Goal: Task Accomplishment & Management: Manage account settings

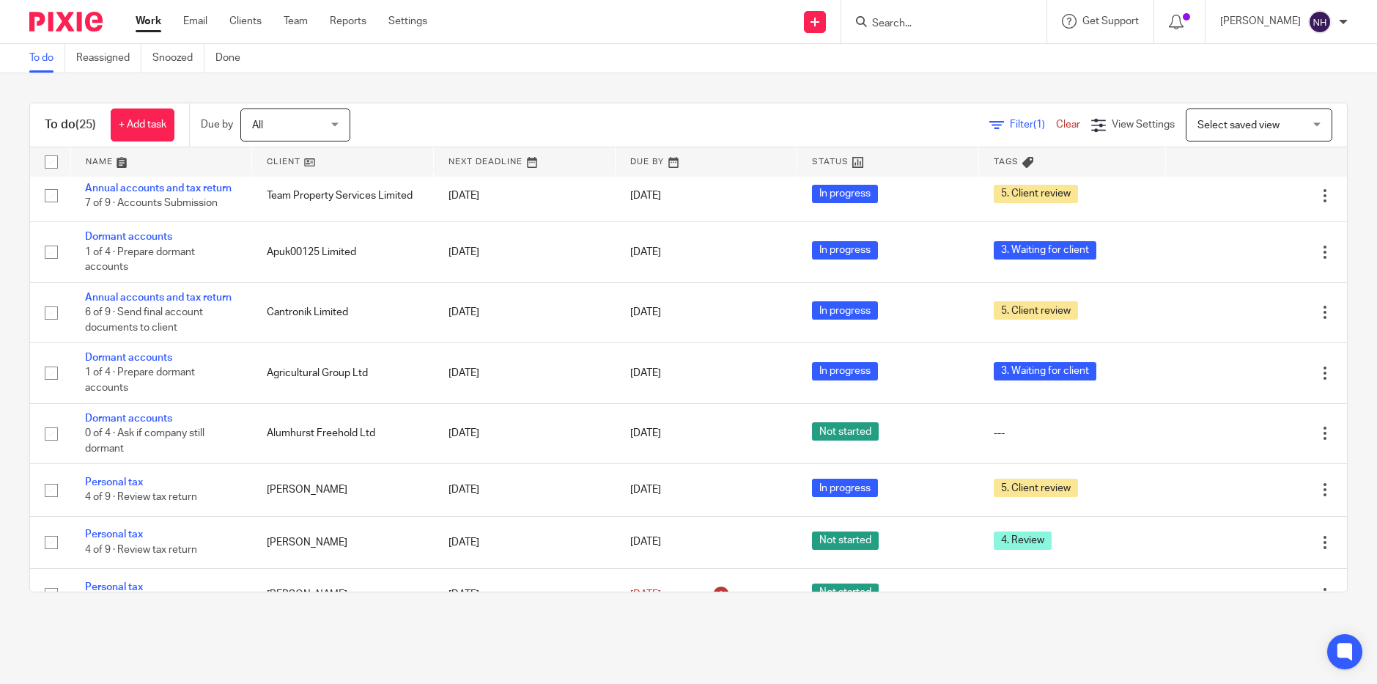
scroll to position [293, 0]
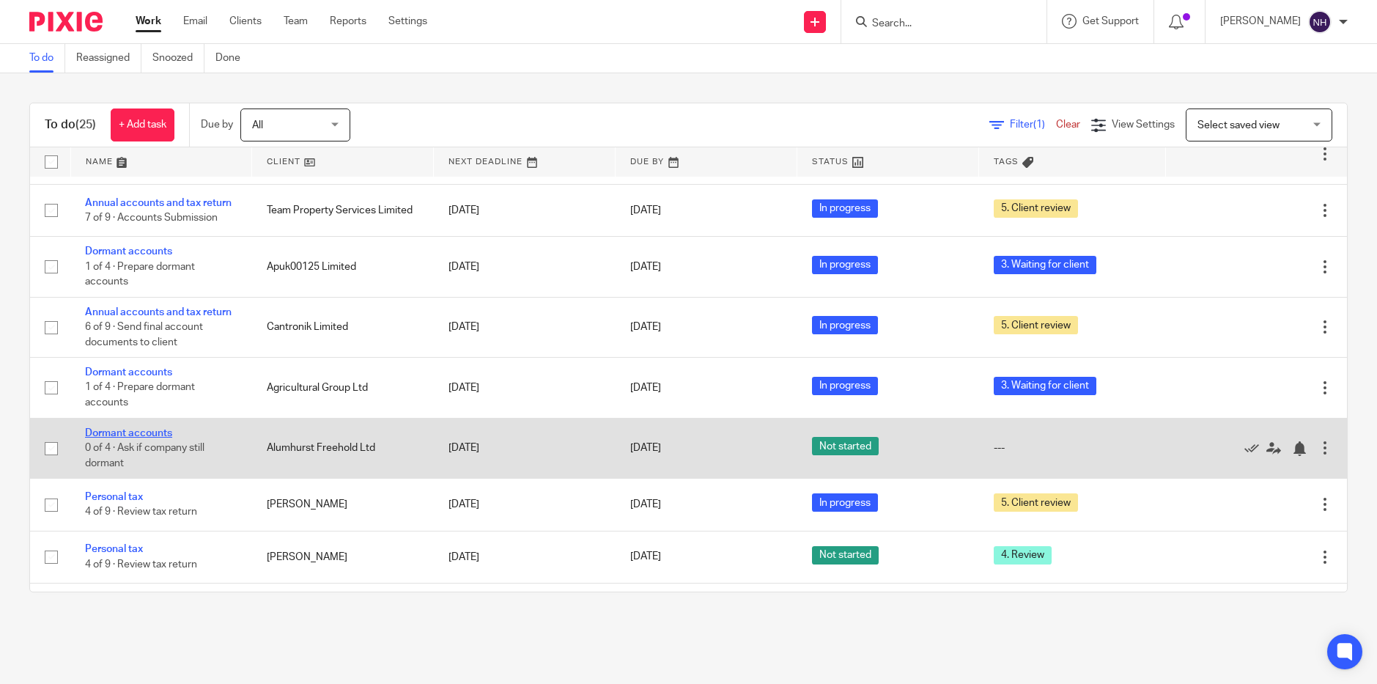
click at [158, 428] on link "Dormant accounts" at bounding box center [128, 433] width 87 height 10
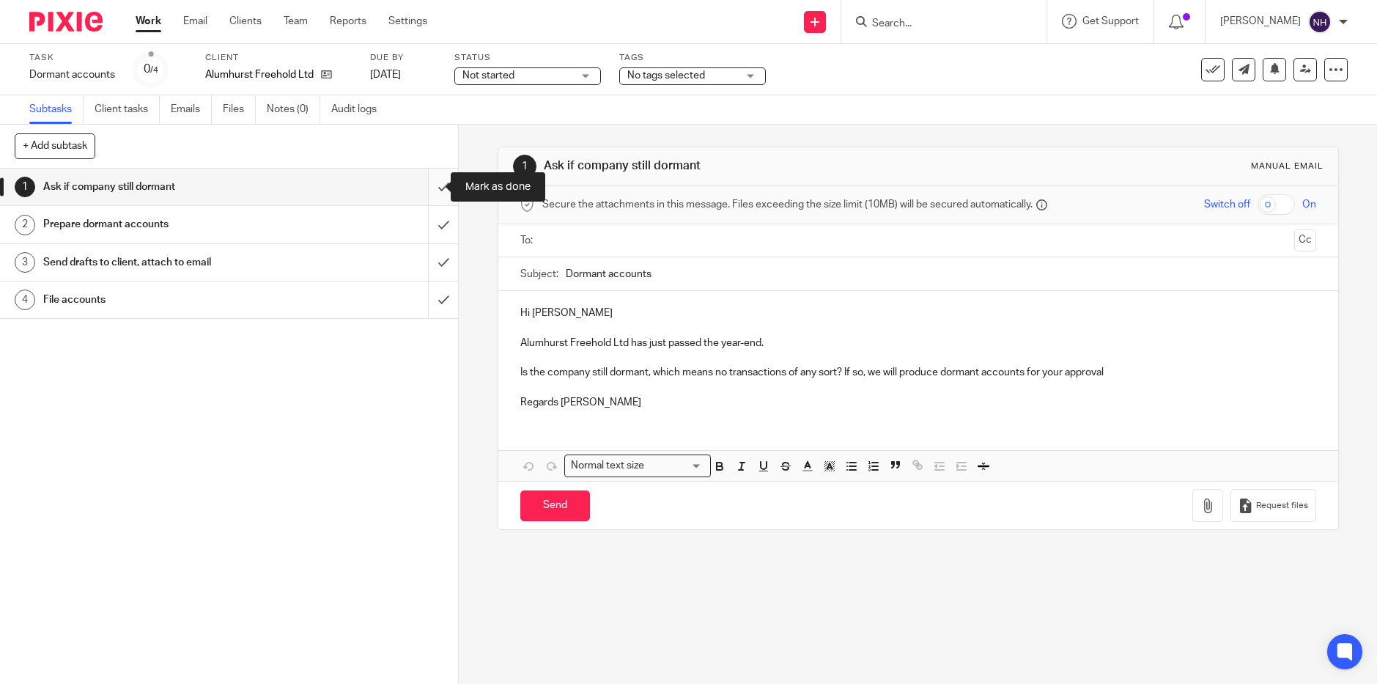
click at [427, 181] on input "submit" at bounding box center [229, 187] width 458 height 37
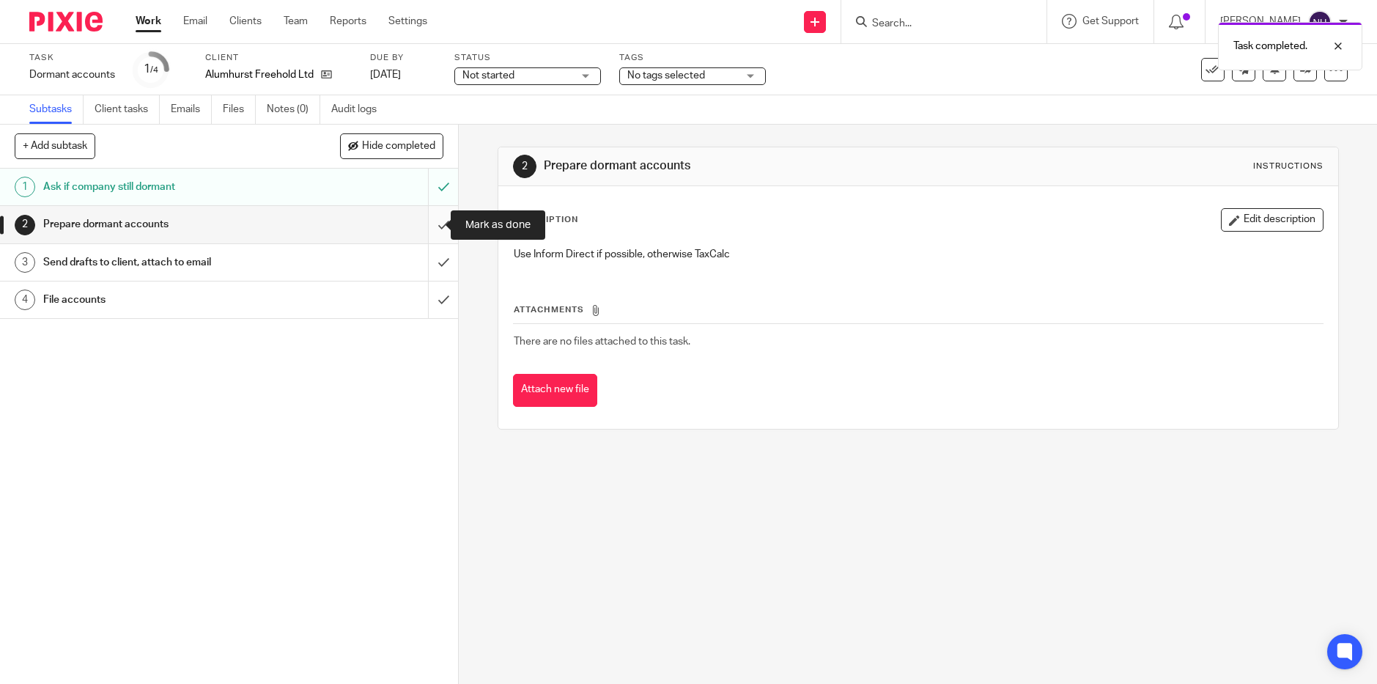
click at [432, 225] on input "submit" at bounding box center [229, 224] width 458 height 37
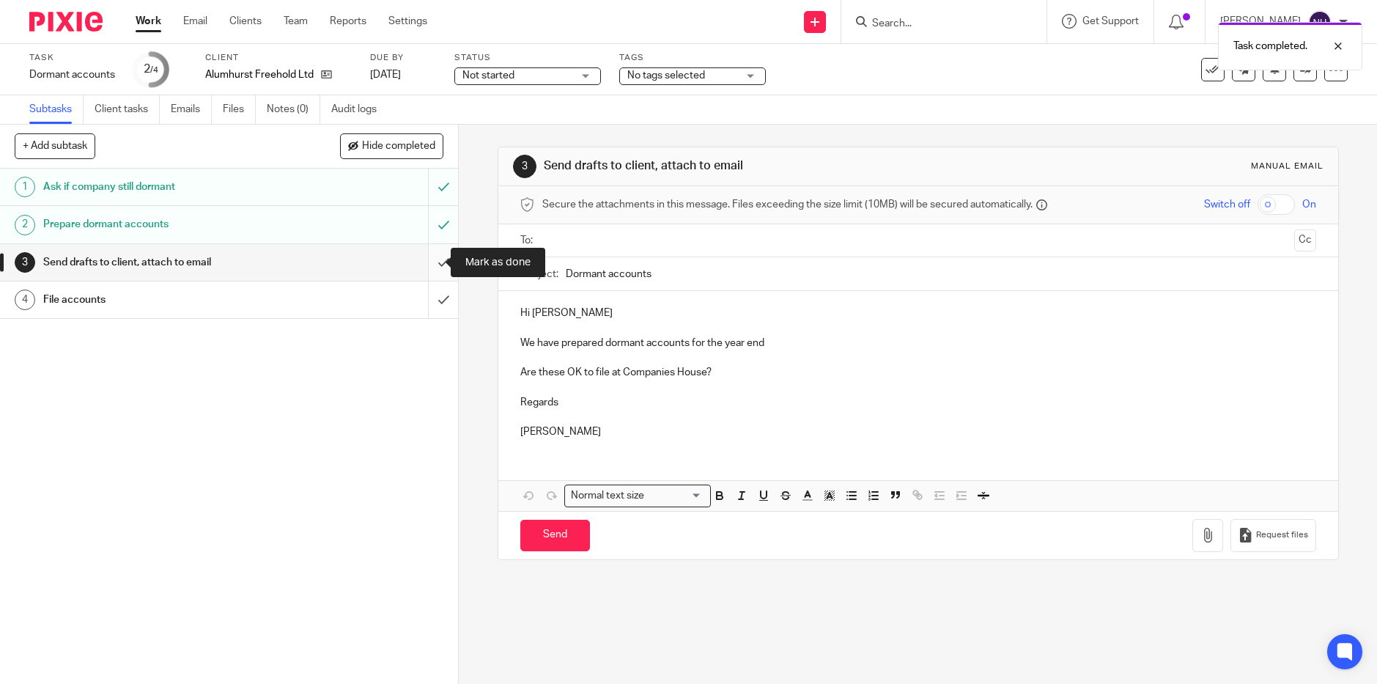
click at [430, 262] on input "submit" at bounding box center [229, 262] width 458 height 37
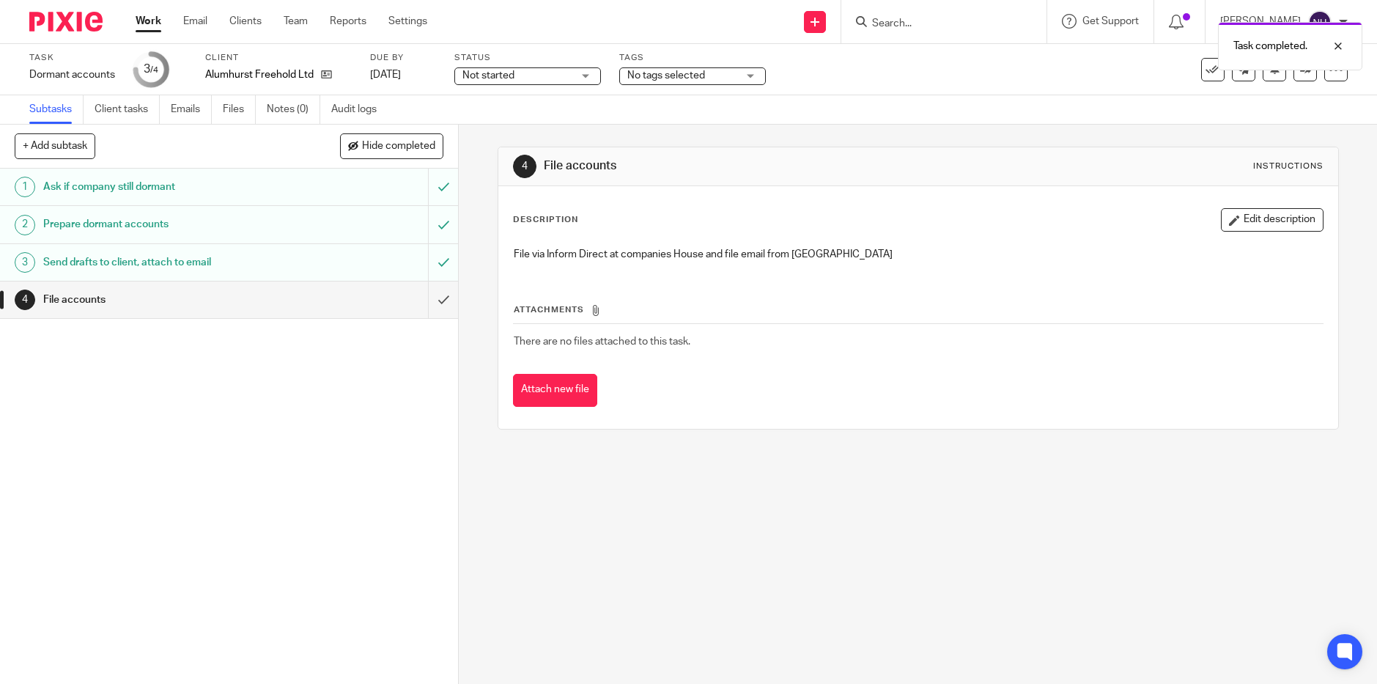
click at [586, 73] on div "Not started Not started" at bounding box center [527, 76] width 147 height 18
click at [542, 133] on li "In progress" at bounding box center [527, 129] width 145 height 30
click at [734, 75] on span "No tags selected" at bounding box center [682, 75] width 110 height 15
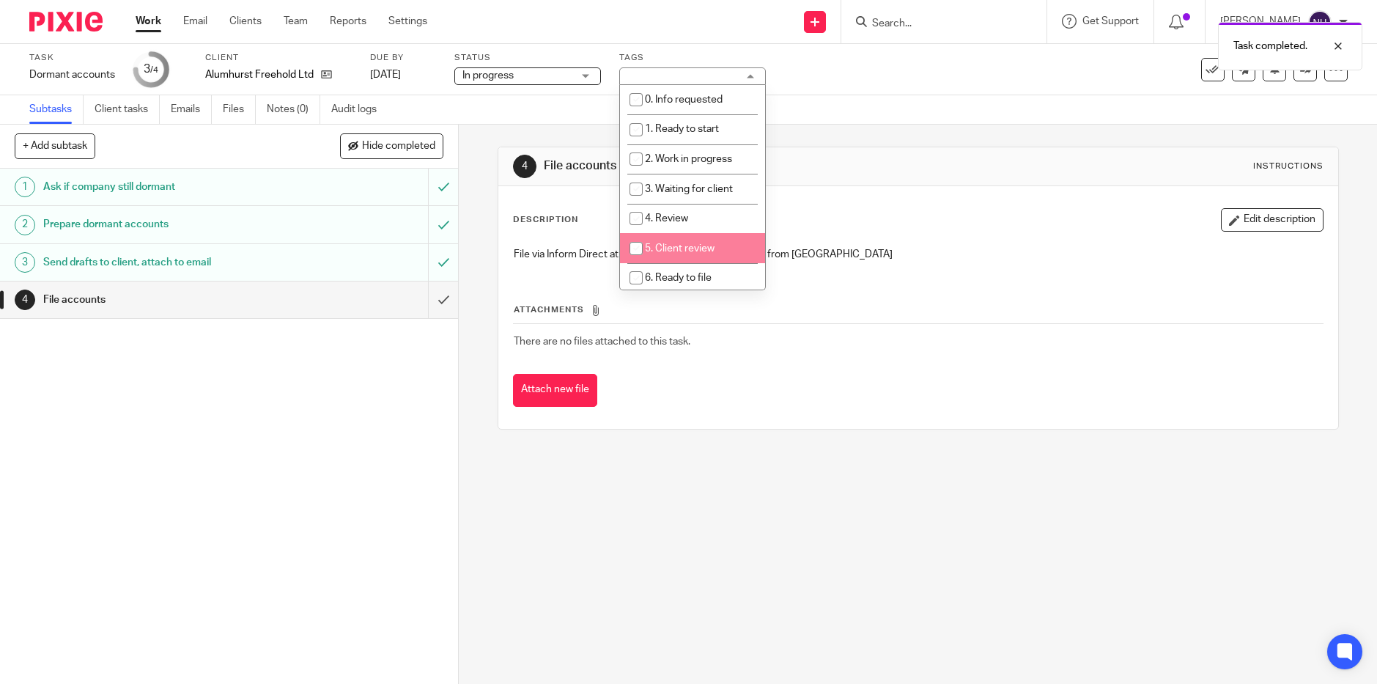
click at [689, 248] on span "5. Client review" at bounding box center [680, 248] width 70 height 10
checkbox input "true"
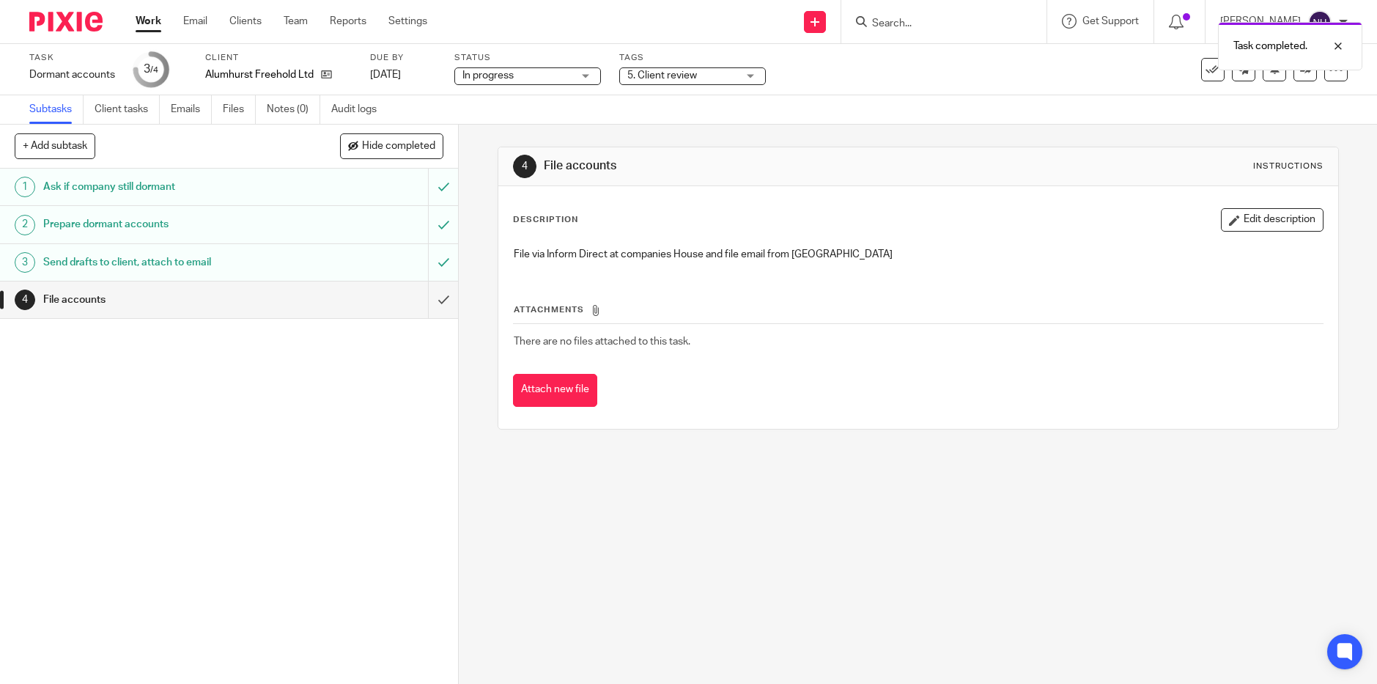
click at [147, 23] on link "Work" at bounding box center [149, 21] width 26 height 15
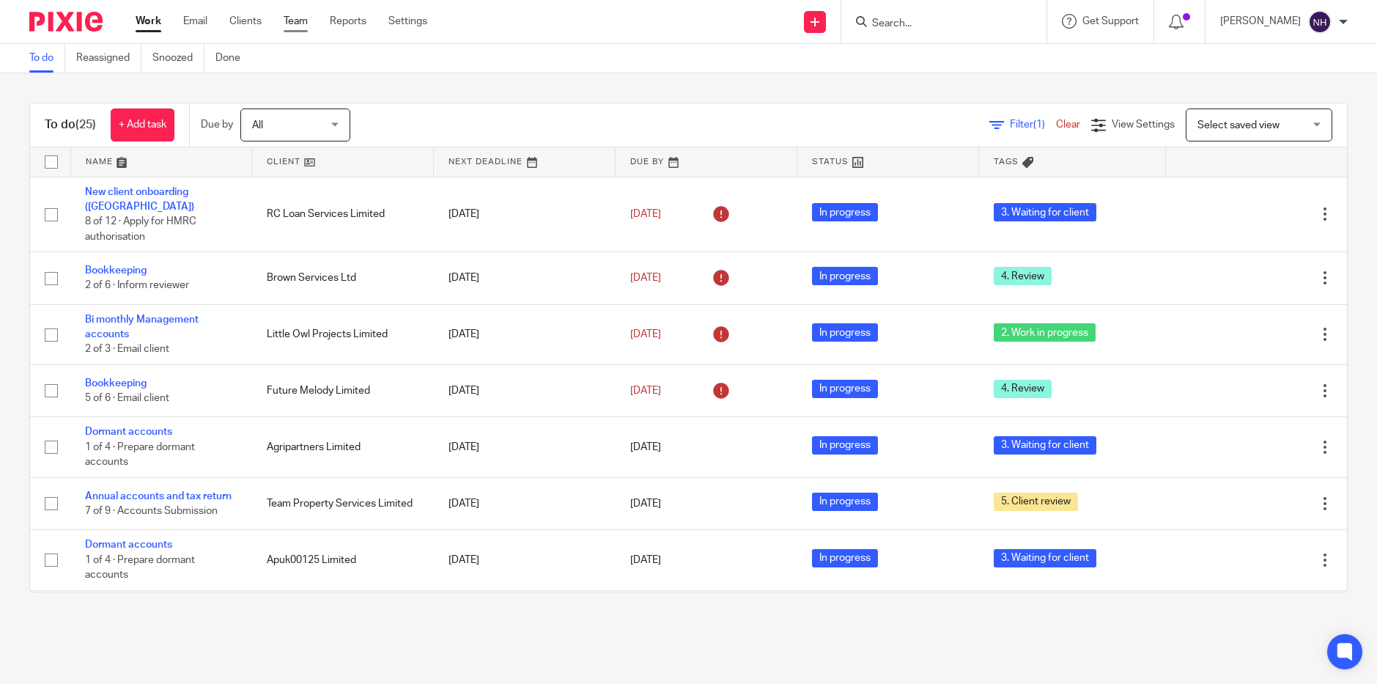
click at [295, 21] on link "Team" at bounding box center [296, 21] width 24 height 15
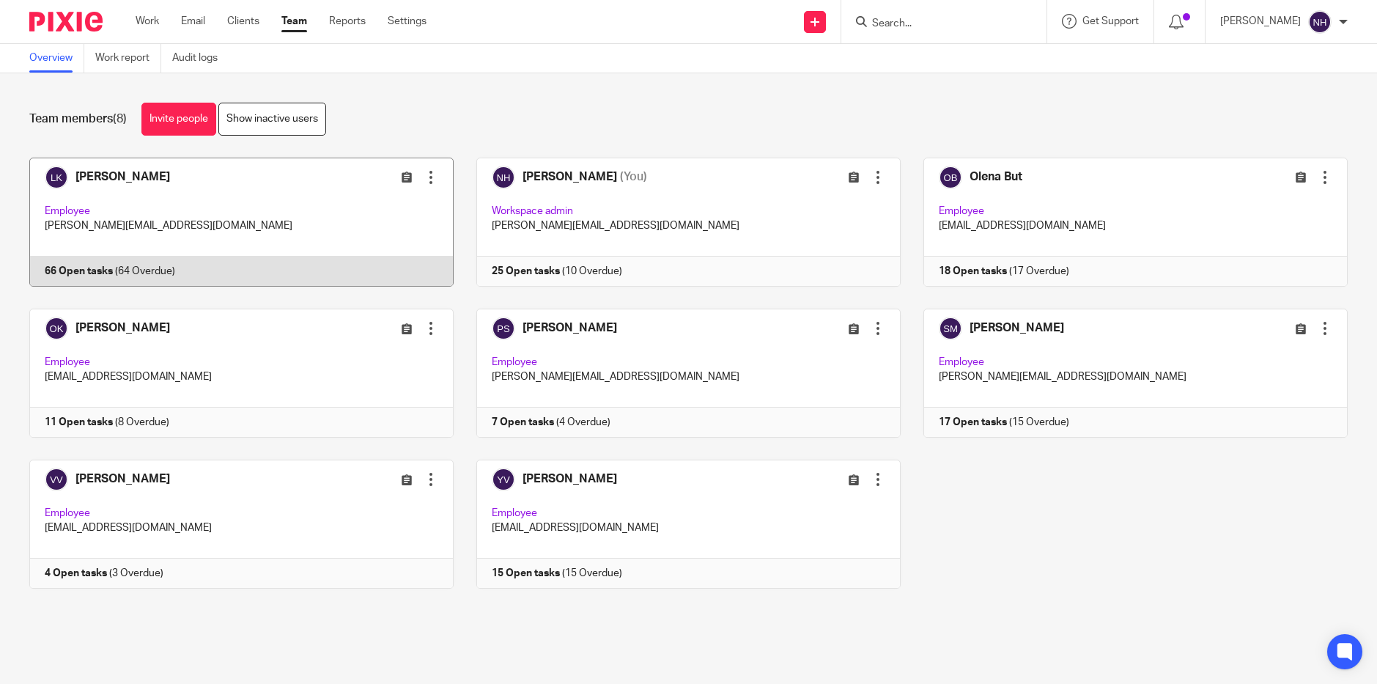
click at [163, 180] on link at bounding box center [230, 222] width 447 height 129
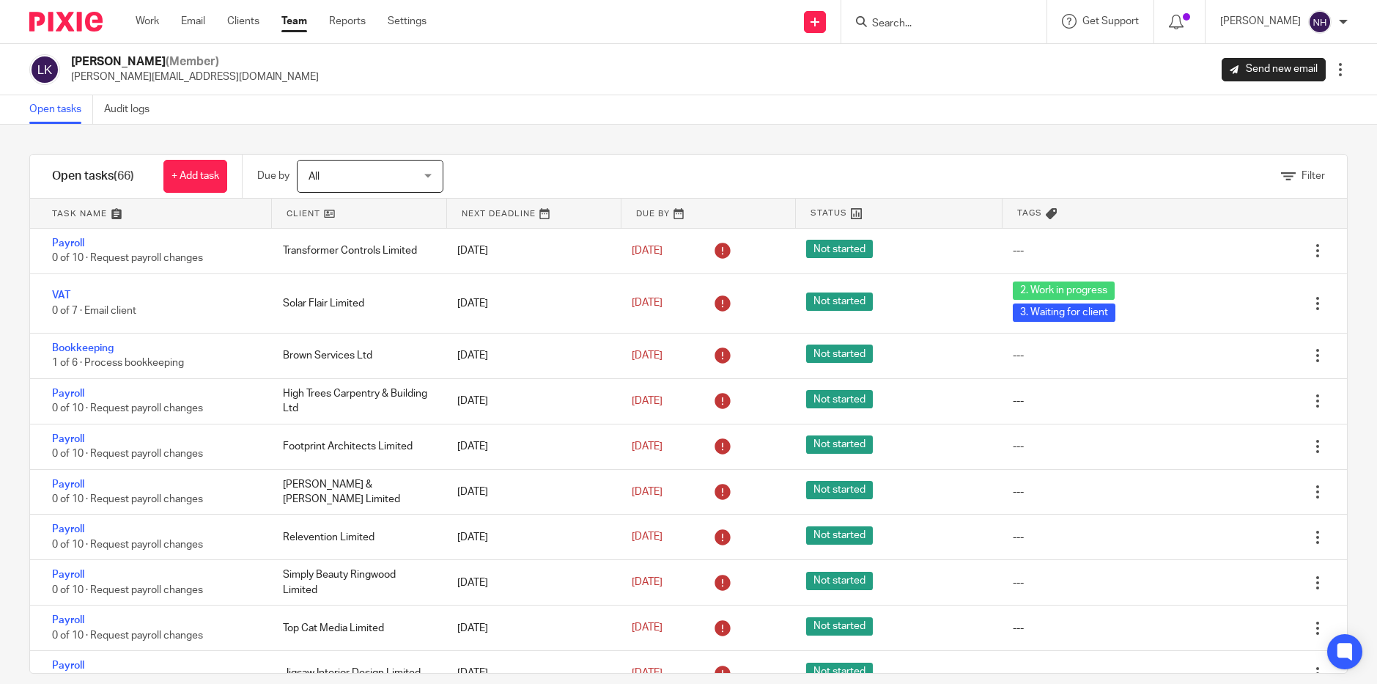
click at [295, 23] on link "Team" at bounding box center [294, 21] width 26 height 15
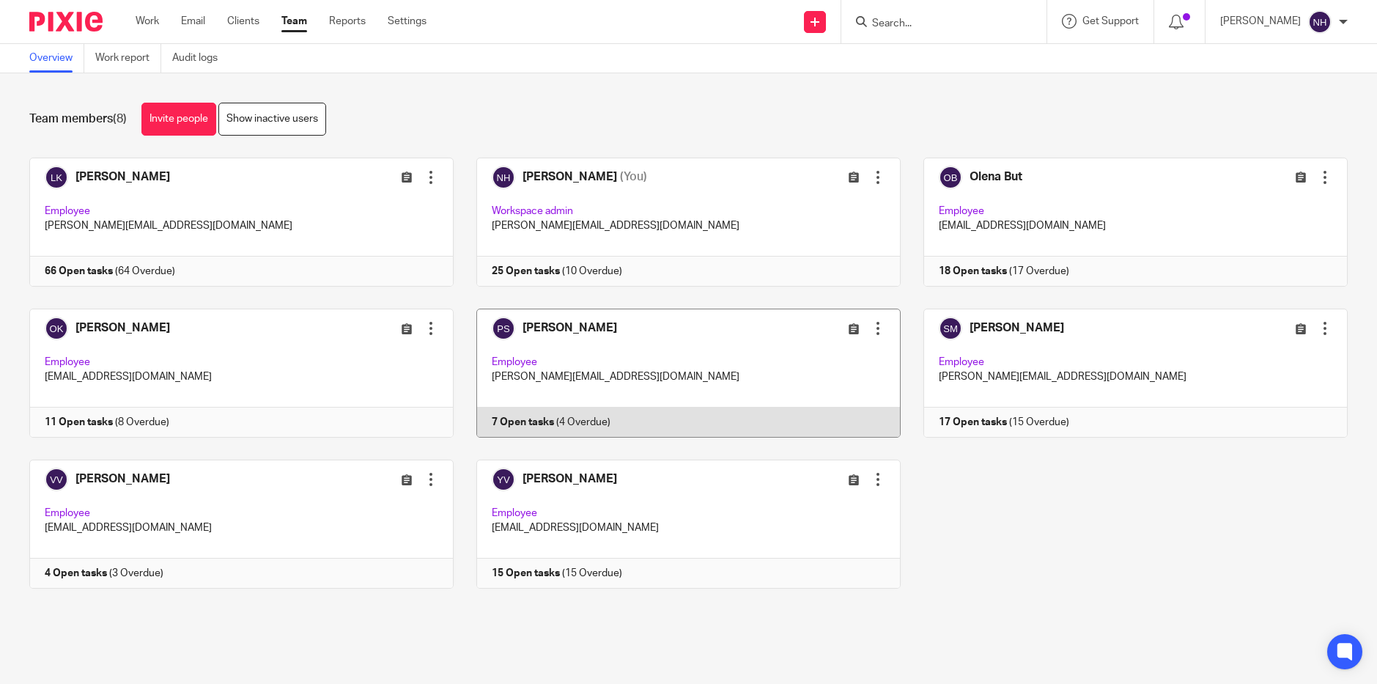
click at [551, 325] on link at bounding box center [677, 373] width 447 height 129
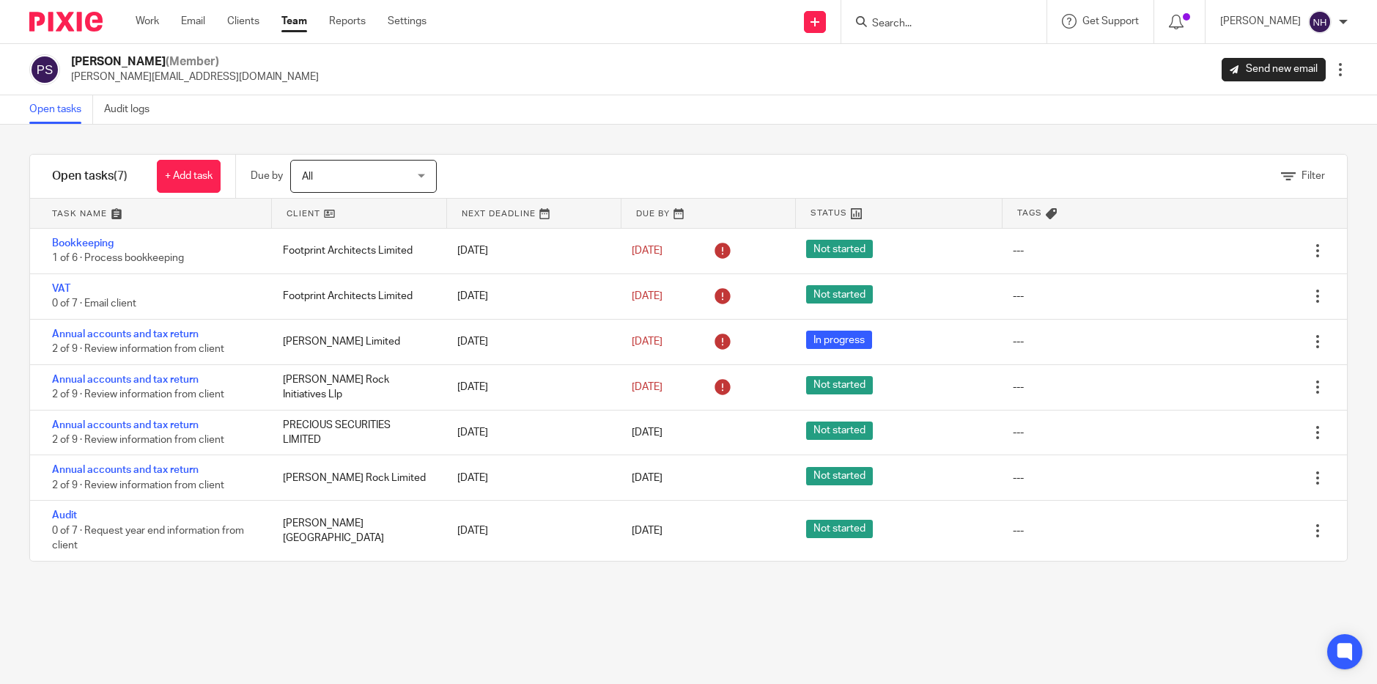
click at [298, 21] on link "Team" at bounding box center [294, 21] width 26 height 15
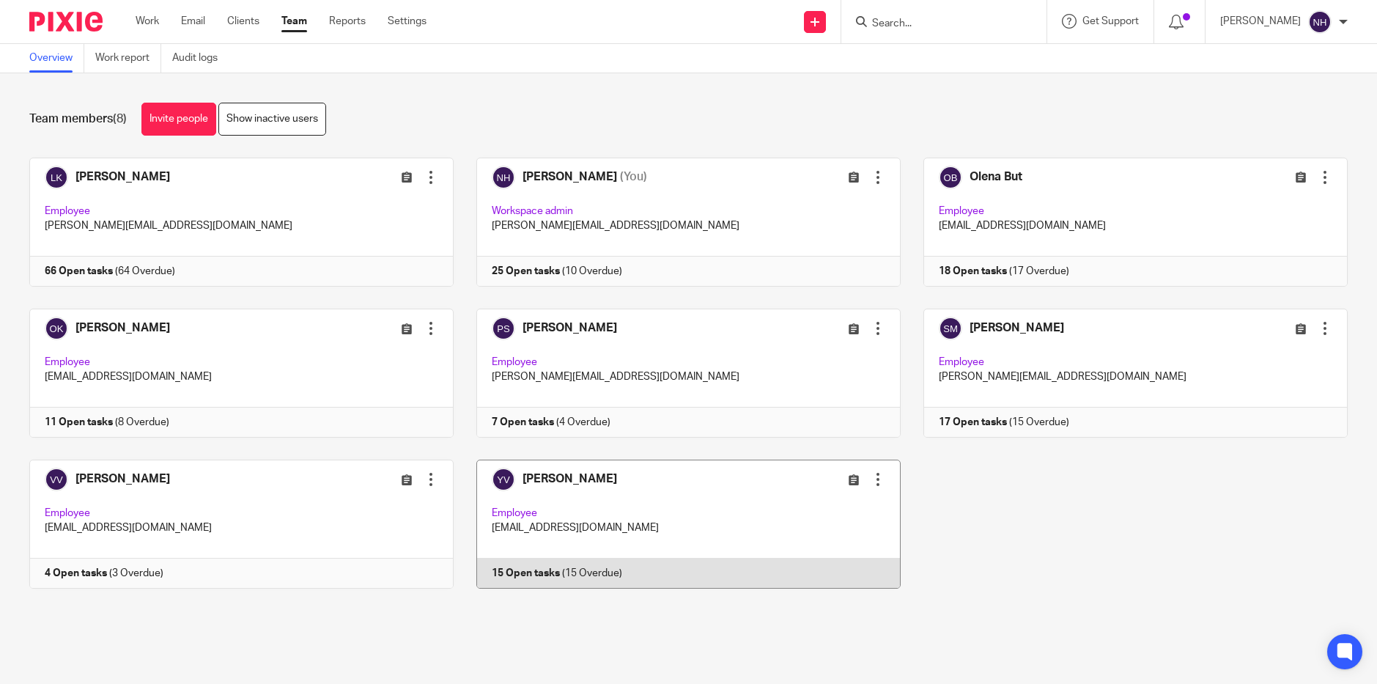
click at [564, 479] on link at bounding box center [677, 524] width 447 height 129
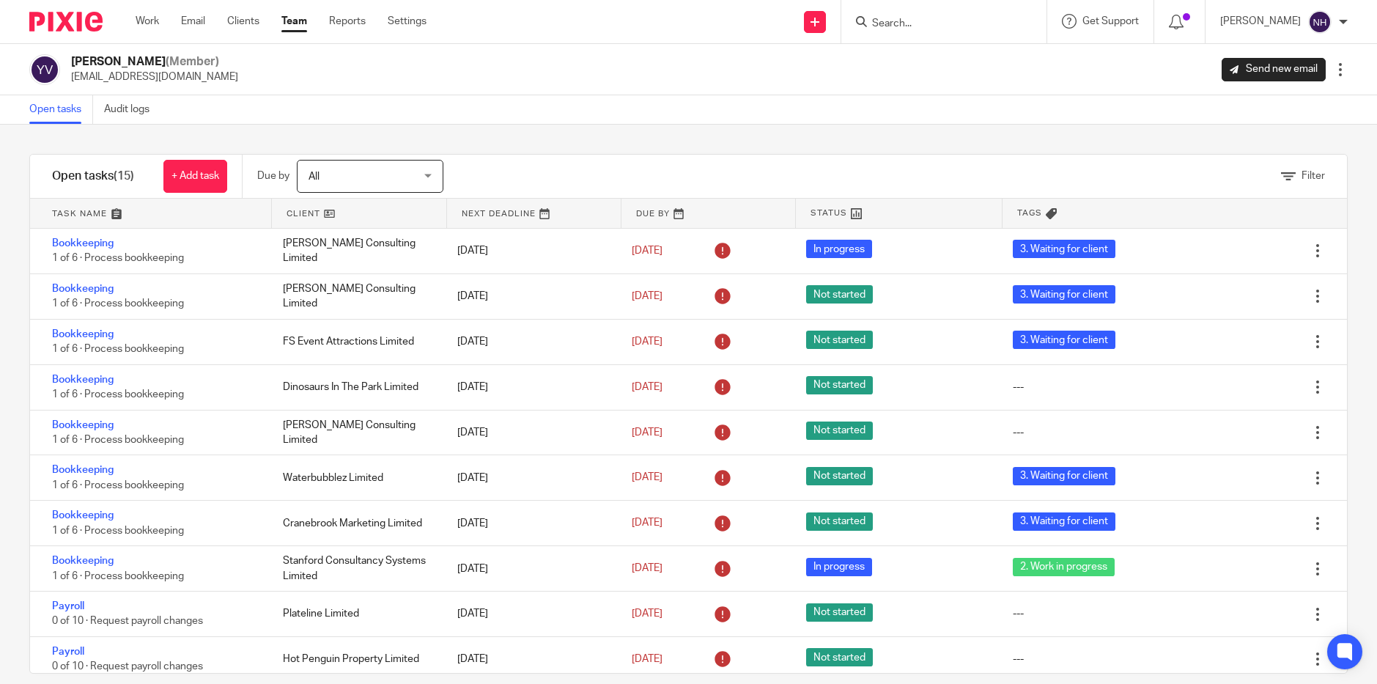
click at [289, 15] on link "Team" at bounding box center [294, 21] width 26 height 15
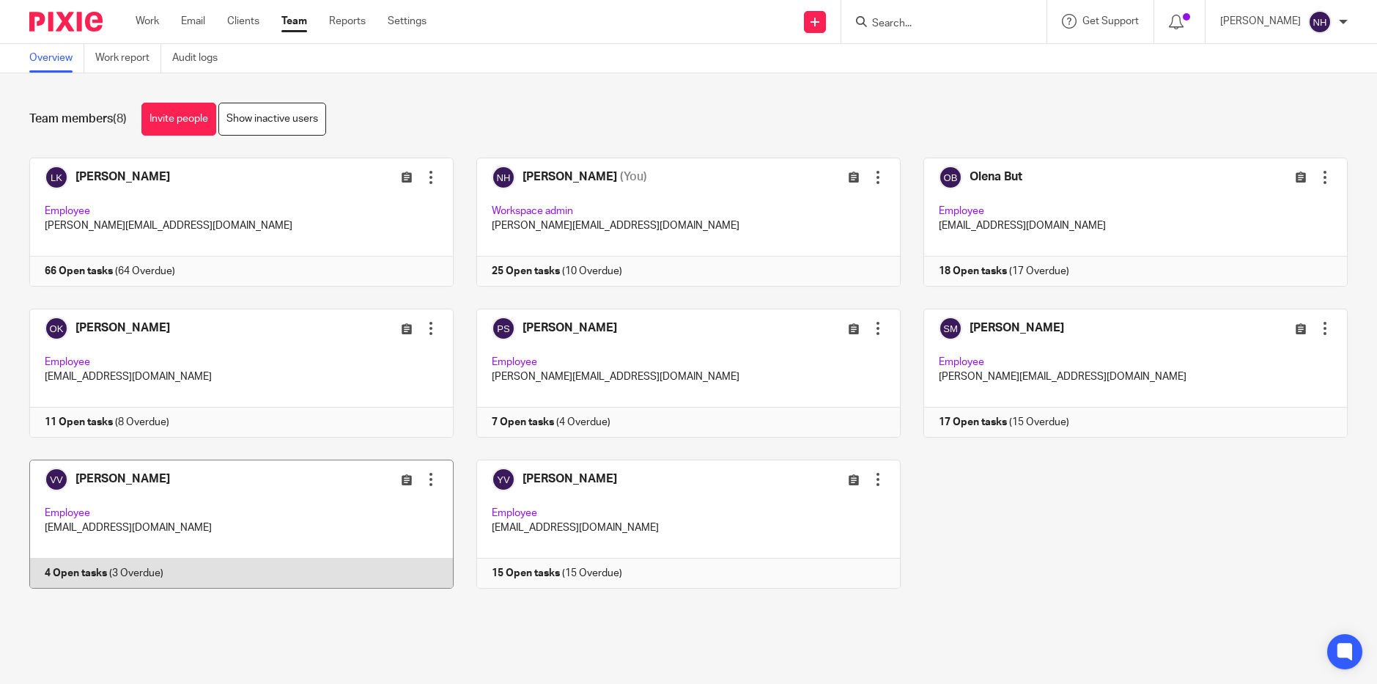
click at [161, 480] on link at bounding box center [230, 524] width 447 height 129
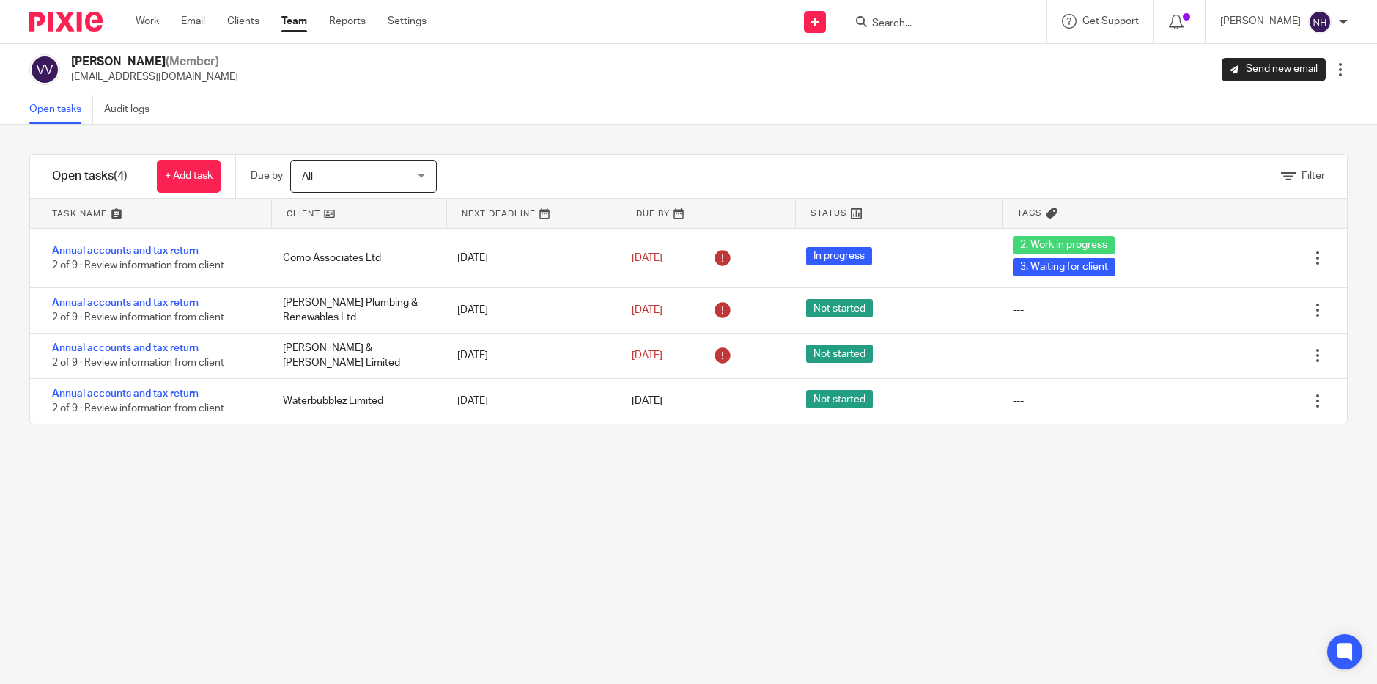
click at [290, 19] on link "Team" at bounding box center [294, 21] width 26 height 15
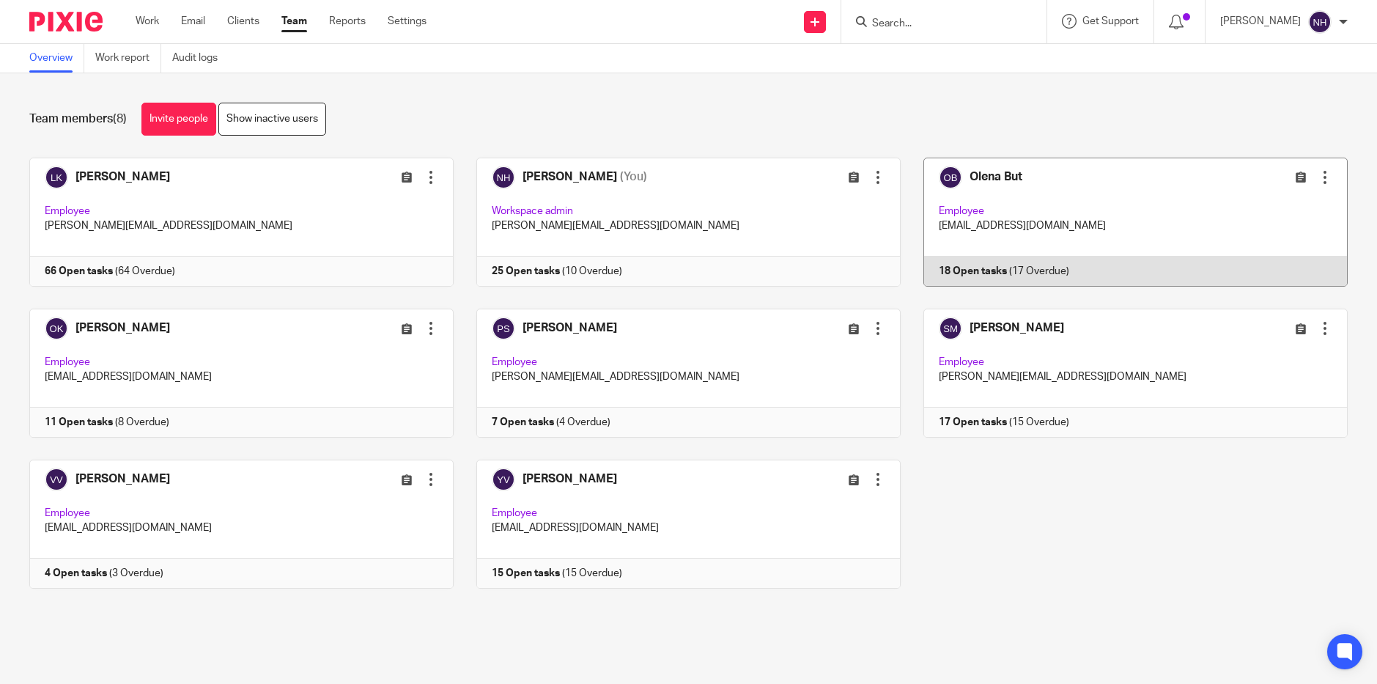
click at [994, 183] on link at bounding box center [1124, 222] width 447 height 129
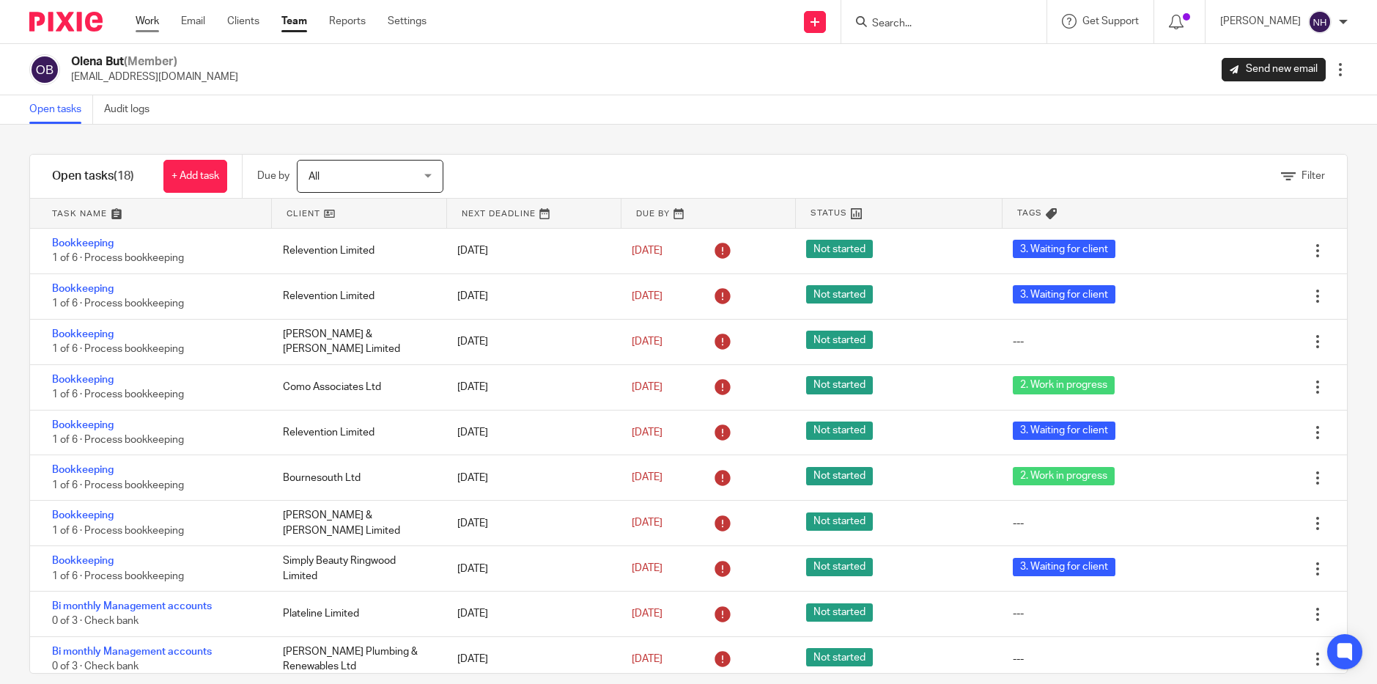
click at [158, 21] on link "Work" at bounding box center [147, 21] width 23 height 15
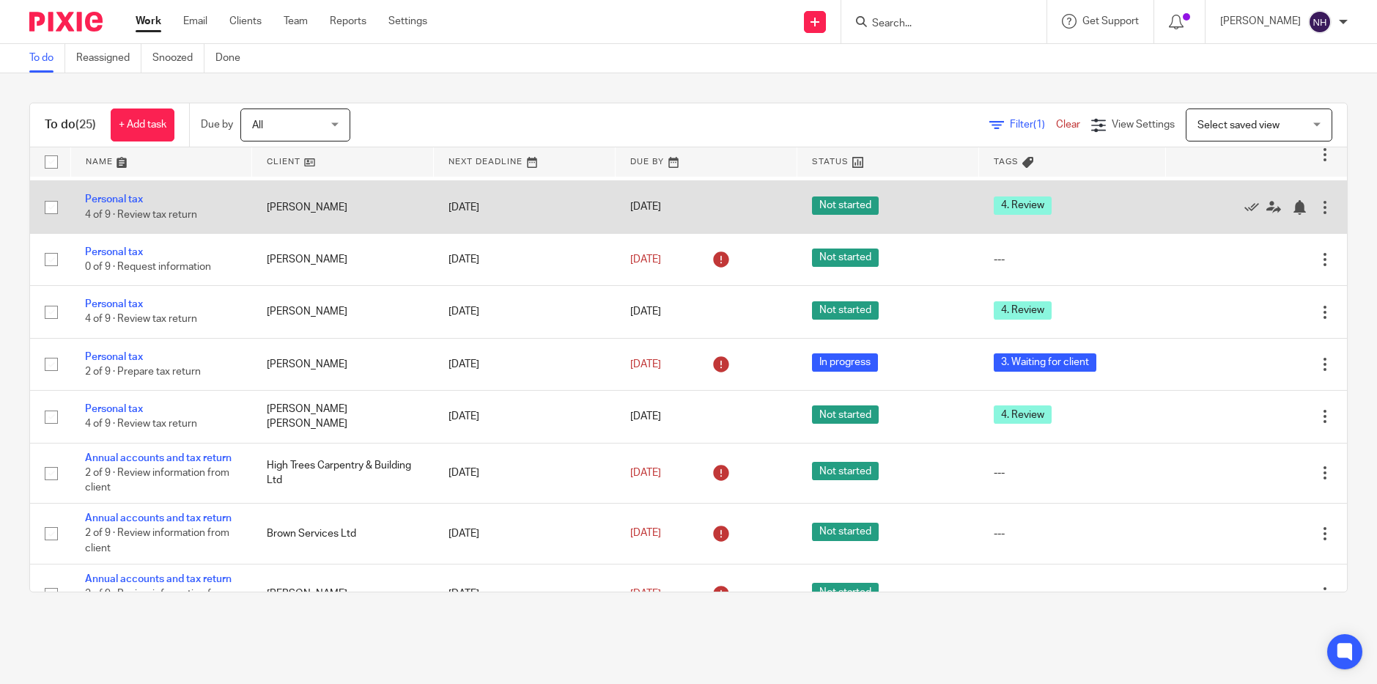
scroll to position [632, 0]
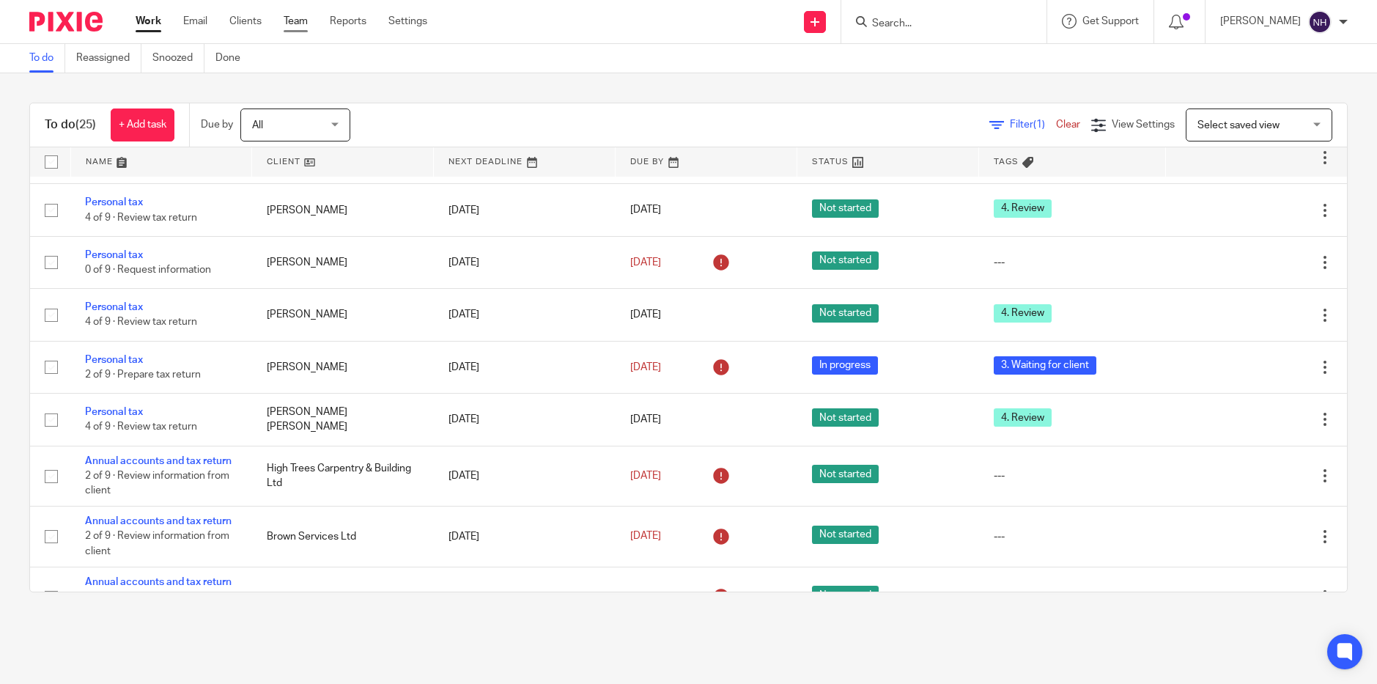
click at [298, 23] on link "Team" at bounding box center [296, 21] width 24 height 15
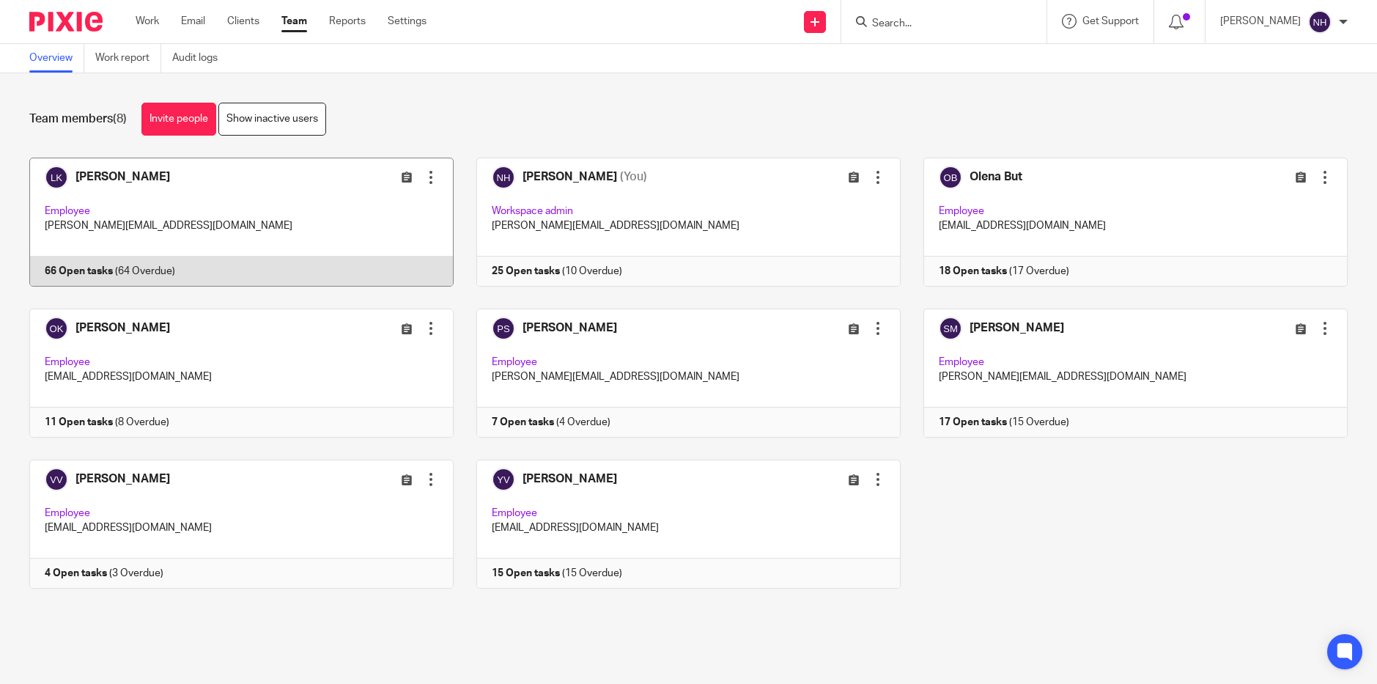
click at [144, 173] on link at bounding box center [230, 222] width 447 height 129
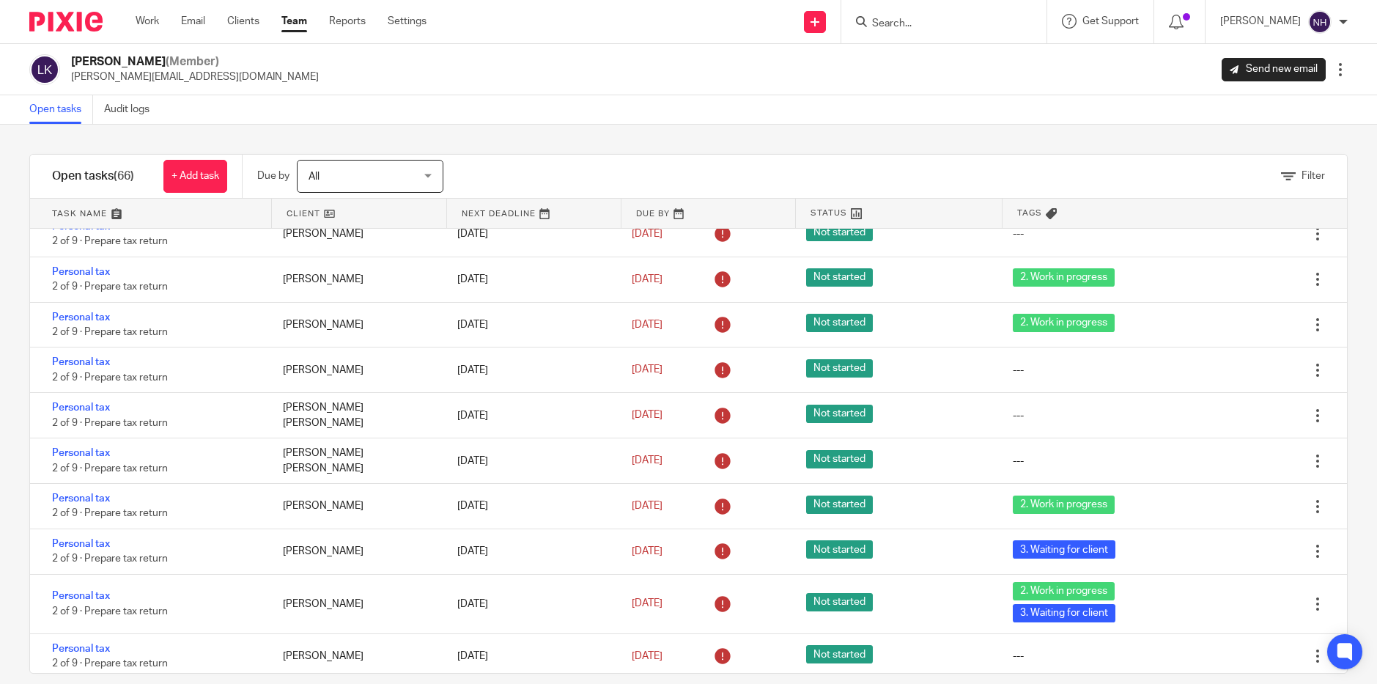
scroll to position [1272, 0]
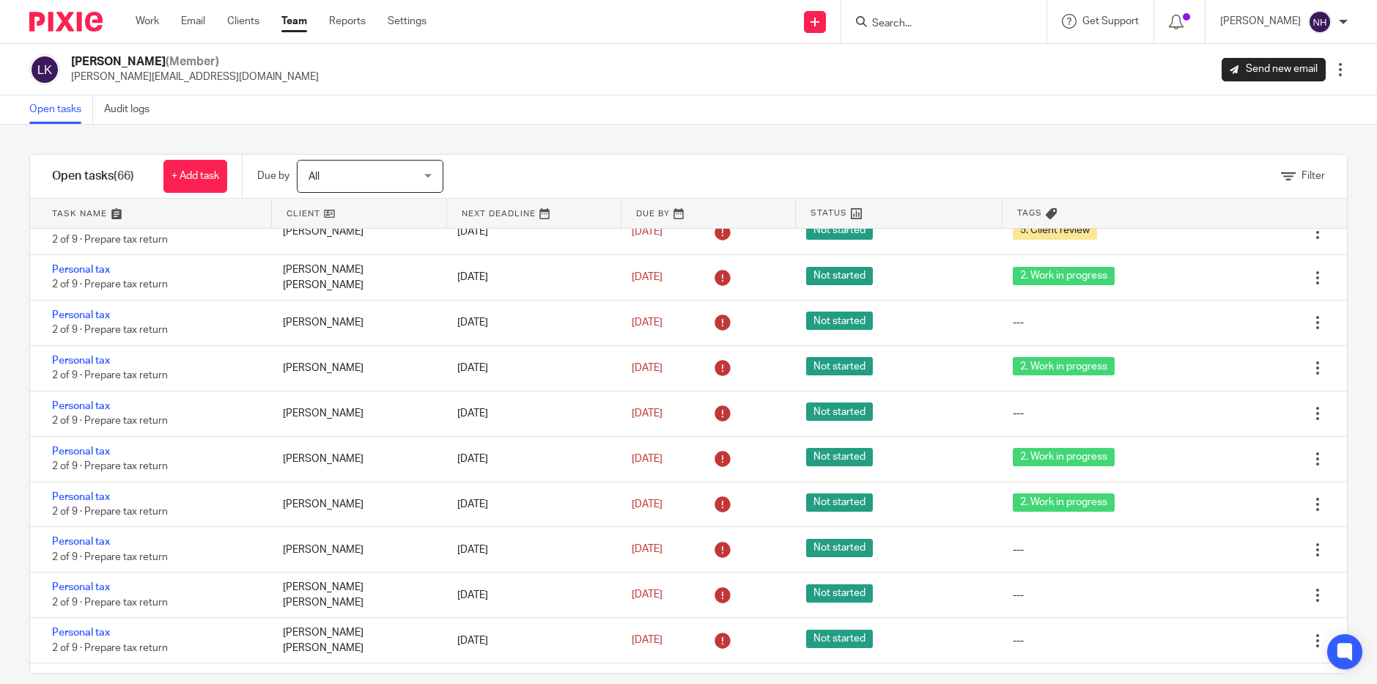
click at [298, 23] on link "Team" at bounding box center [294, 21] width 26 height 15
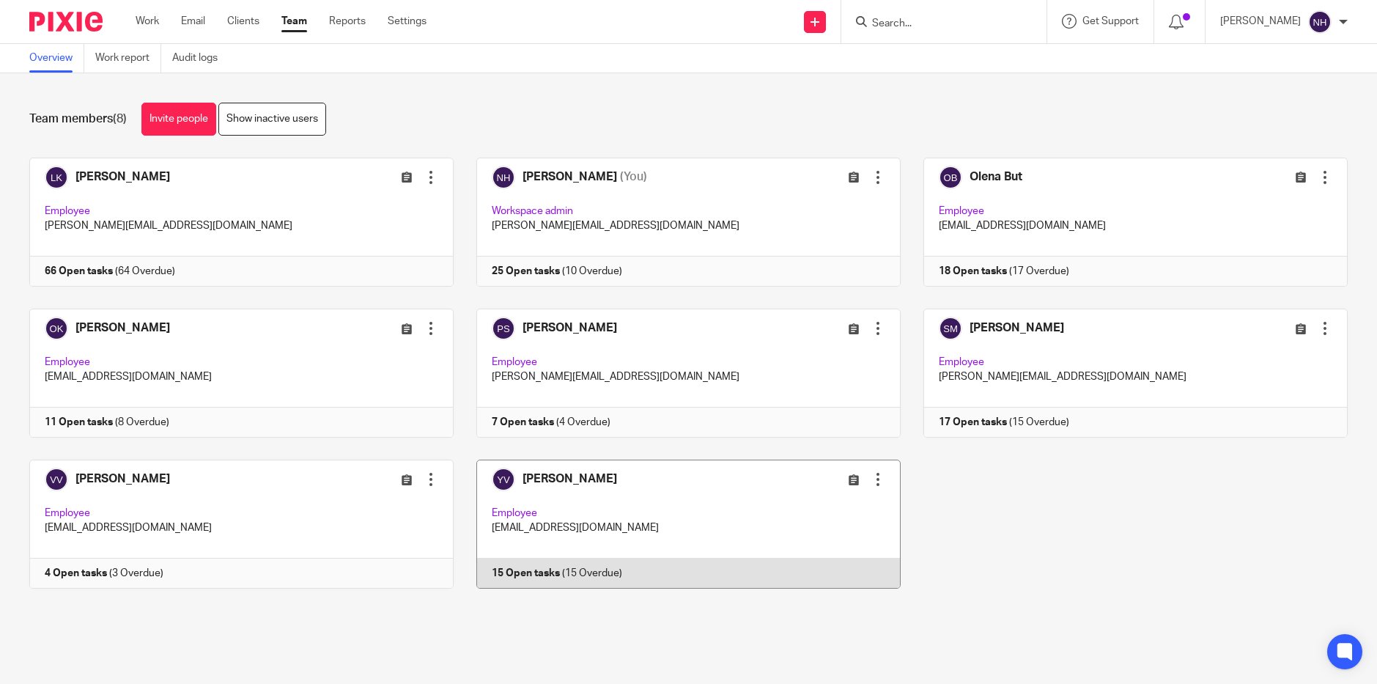
click at [577, 482] on link at bounding box center [677, 524] width 447 height 129
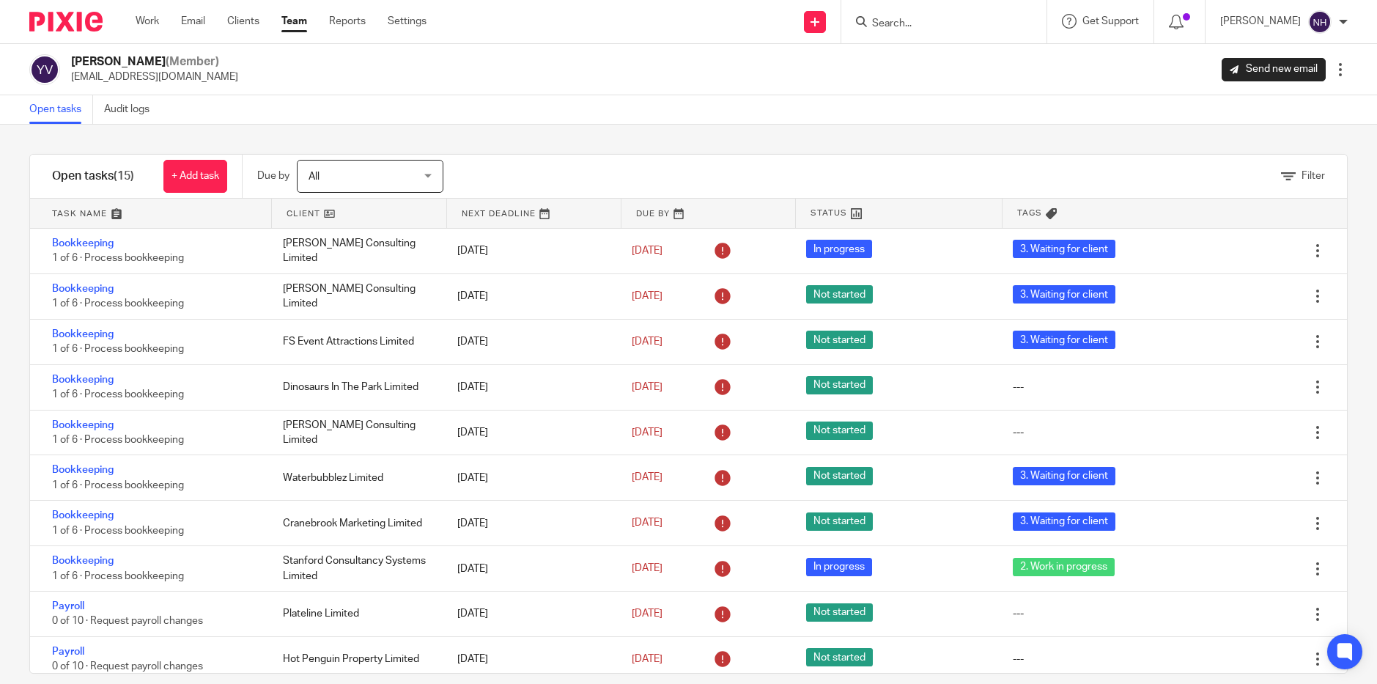
click at [303, 28] on link "Team" at bounding box center [294, 21] width 26 height 15
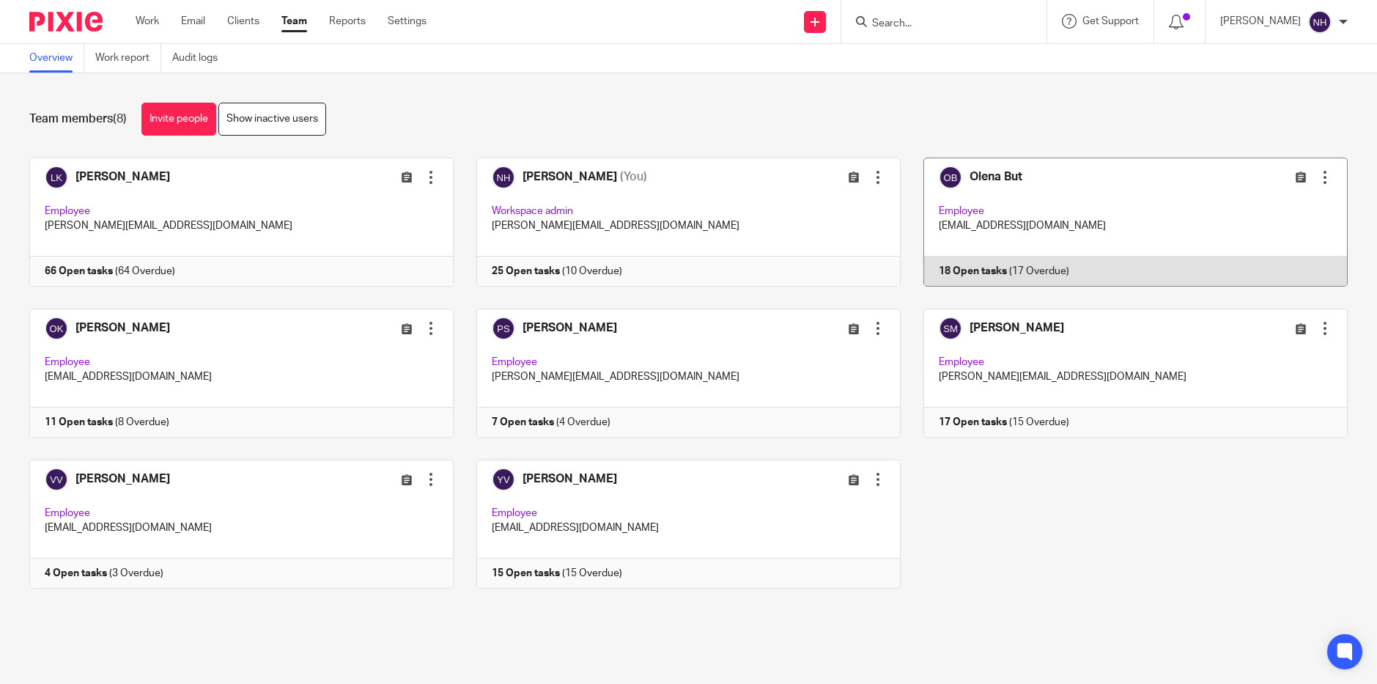
click at [979, 175] on link at bounding box center [1124, 222] width 447 height 129
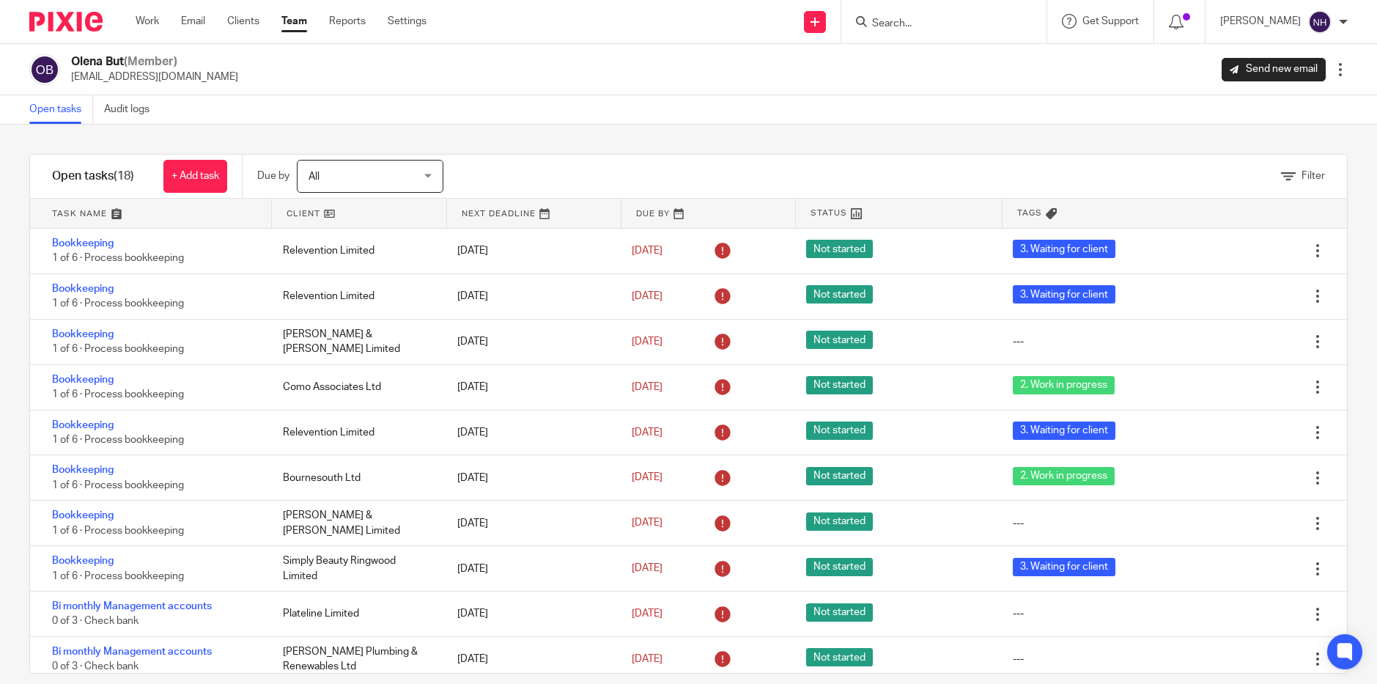
scroll to position [372, 0]
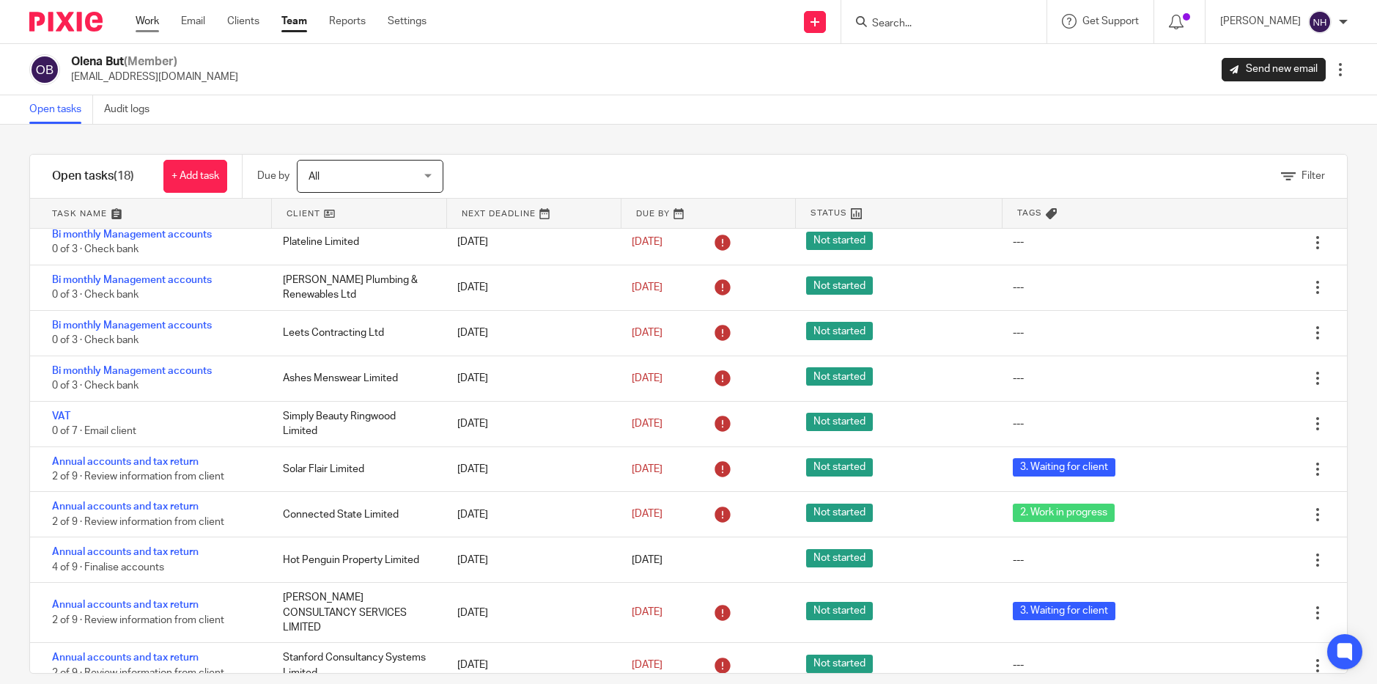
click at [145, 21] on link "Work" at bounding box center [147, 21] width 23 height 15
